Goal: Find specific page/section: Find specific page/section

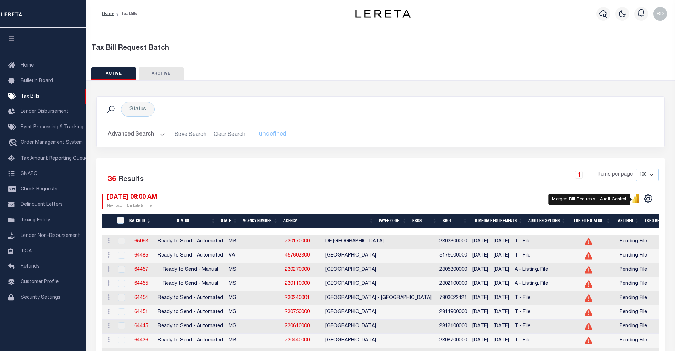
click at [633, 202] on icon "" at bounding box center [636, 198] width 8 height 9
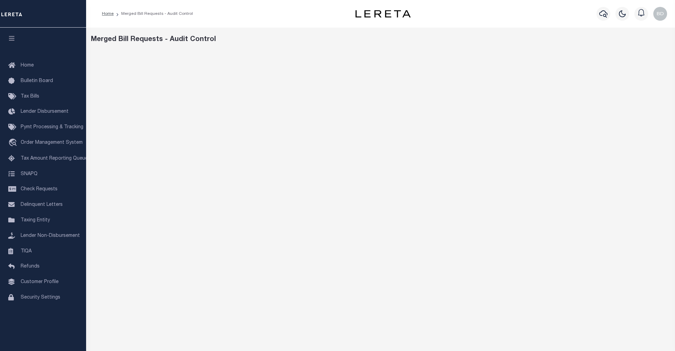
click at [417, 47] on div "Merged Bill Requests - Audit Control" at bounding box center [380, 230] width 589 height 405
